Goal: Find specific page/section: Find specific page/section

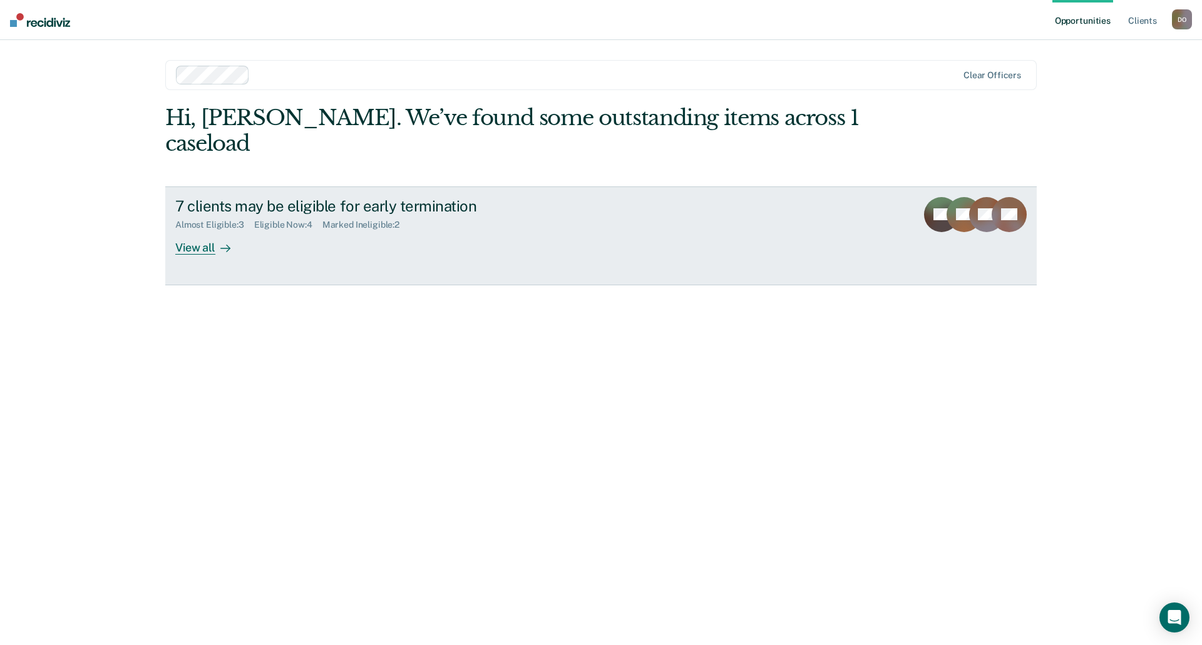
click at [197, 230] on div "View all" at bounding box center [210, 242] width 70 height 24
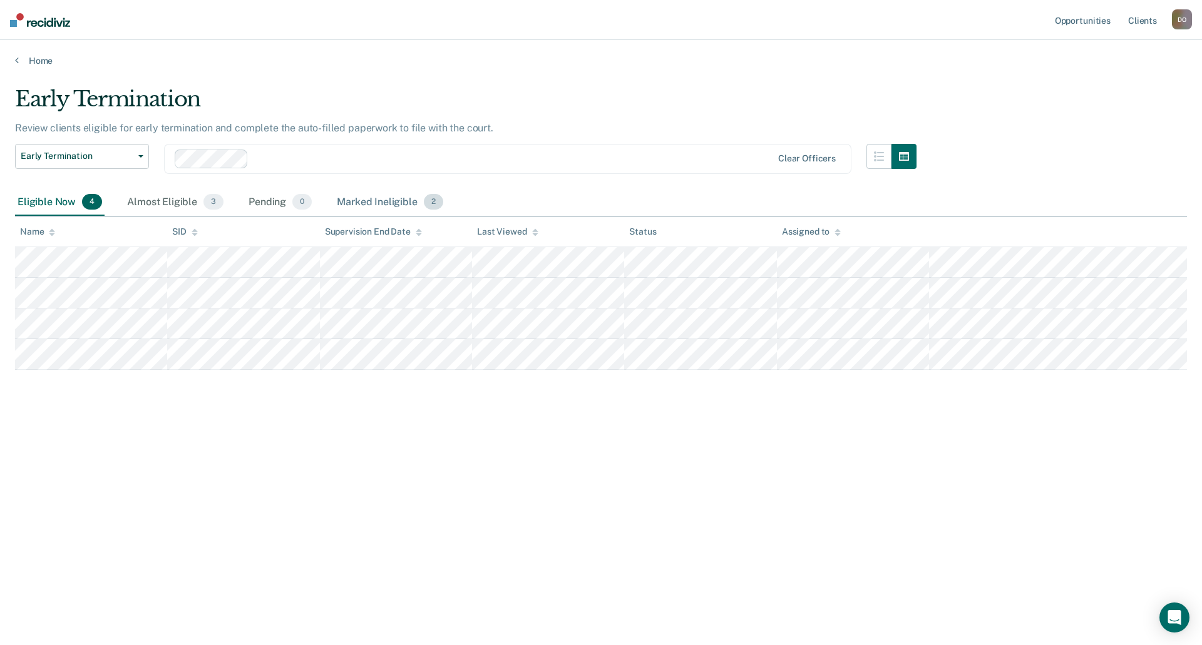
click at [380, 201] on div "Marked Ineligible 2" at bounding box center [389, 203] width 111 height 28
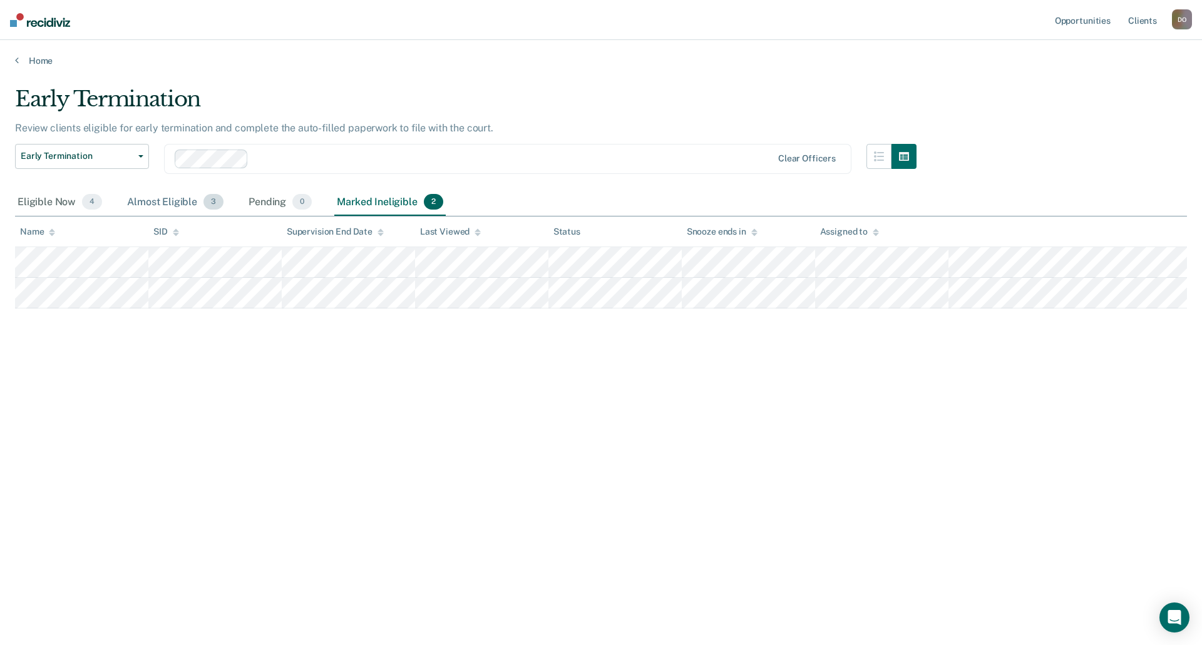
click at [166, 205] on div "Almost Eligible 3" at bounding box center [175, 203] width 101 height 28
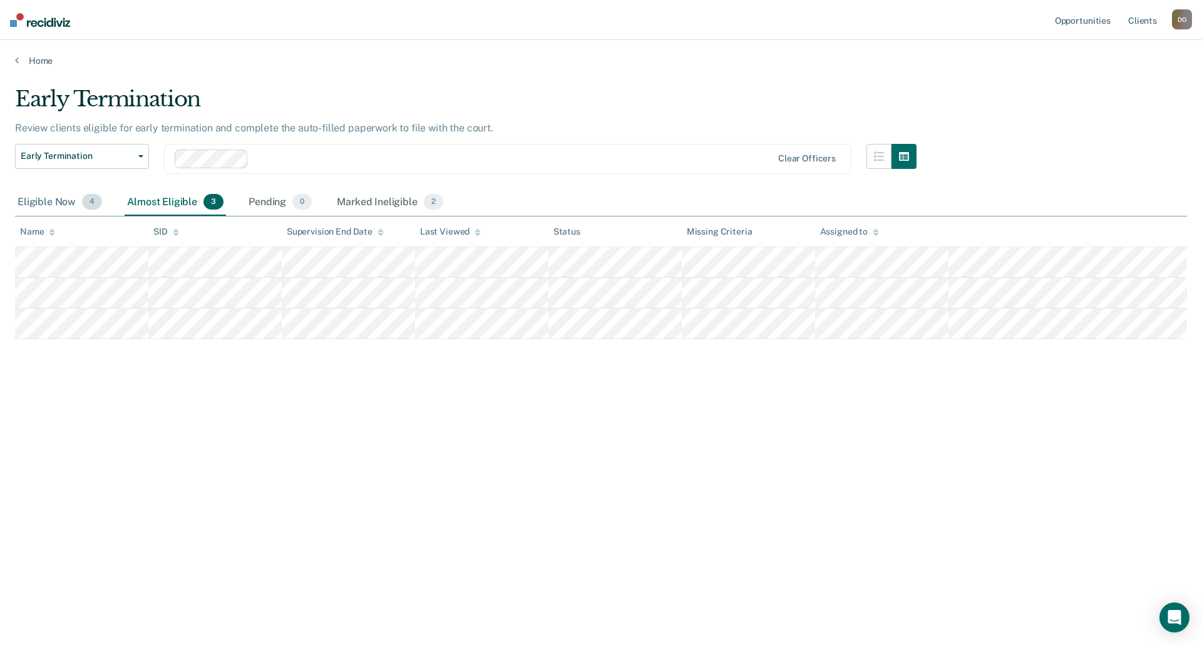
click at [51, 207] on div "Eligible Now 4" at bounding box center [59, 203] width 89 height 28
